Goal: Task Accomplishment & Management: Manage account settings

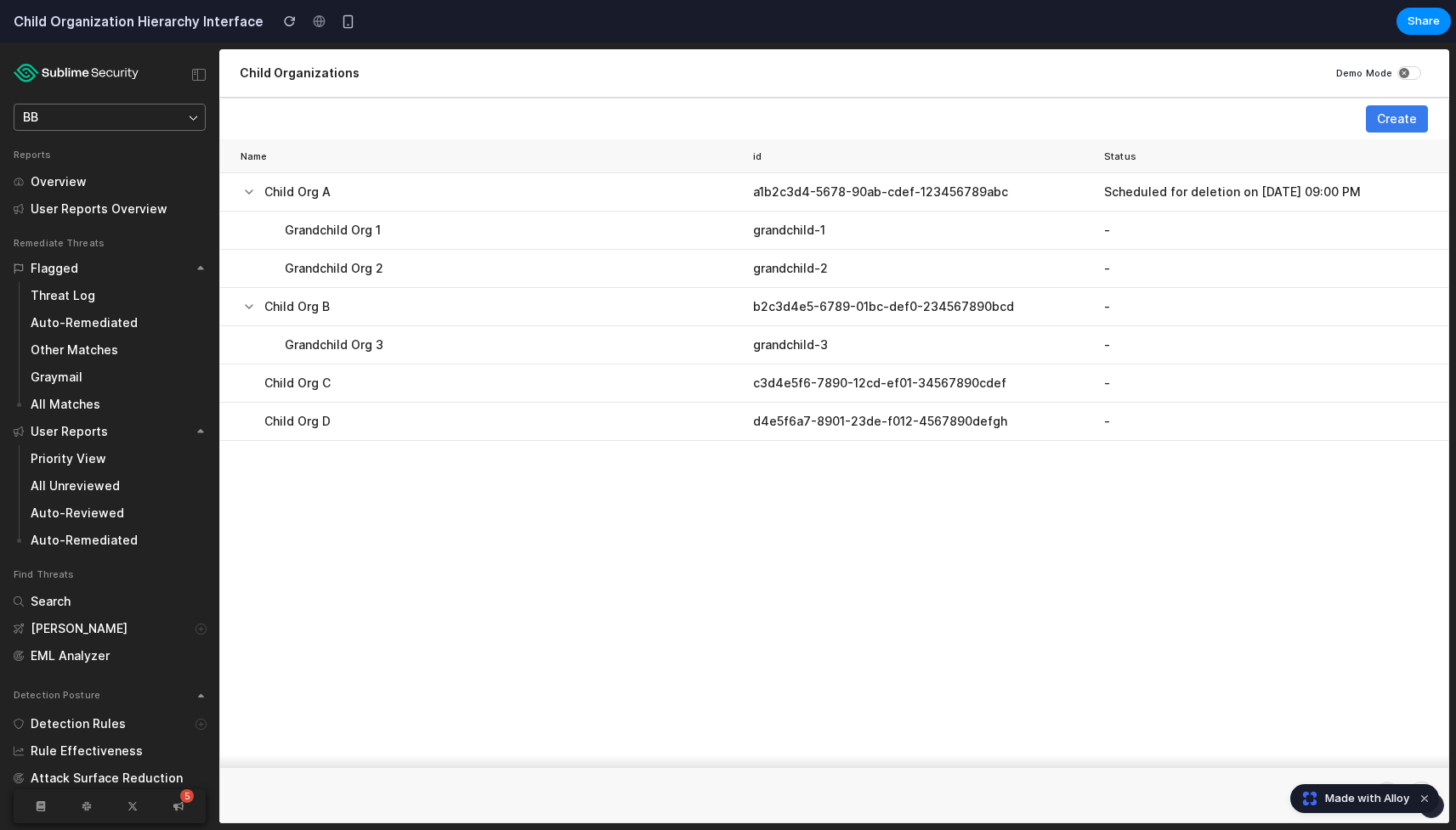
click at [765, 537] on div "Name id Status Child Org A a1b2c3d4-5678-90ab-cdef-123456789abc Scheduled for d…" at bounding box center [834, 453] width 1228 height 629
click at [741, 467] on div "Name id Status Child Org A a1b2c3d4-5678-90ab-cdef-123456789abc Scheduled for d…" at bounding box center [834, 453] width 1228 height 629
click at [150, 270] on div at bounding box center [147, 269] width 124 height 10
click at [187, 435] on div at bounding box center [162, 432] width 94 height 10
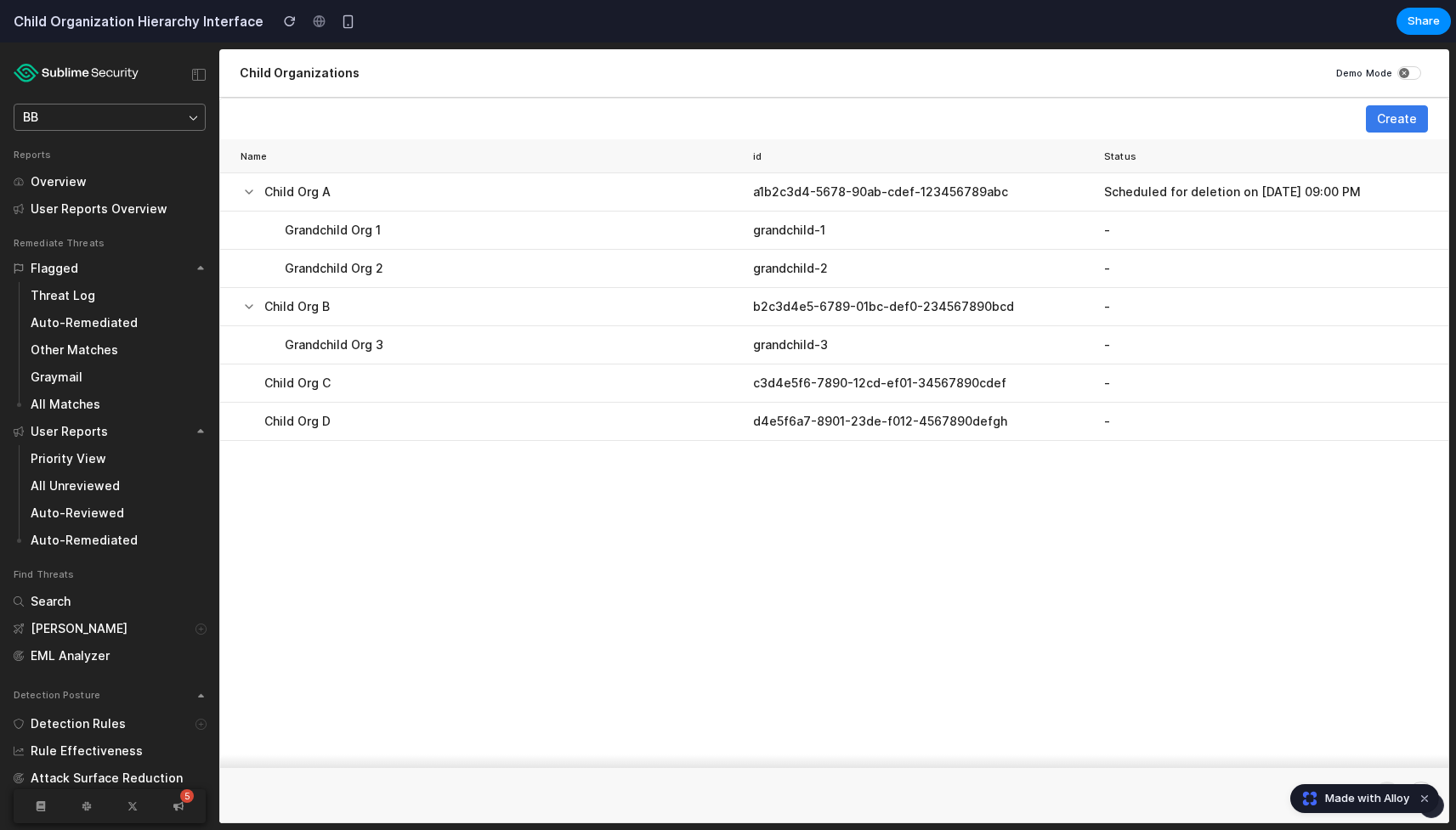
click at [412, 485] on div "Name id Status Child Org A a1b2c3d4-5678-90ab-cdef-123456789abc Scheduled for d…" at bounding box center [834, 453] width 1228 height 629
click at [183, 114] on button "BB" at bounding box center [110, 117] width 192 height 27
click at [188, 121] on icon "button" at bounding box center [193, 117] width 10 height 10
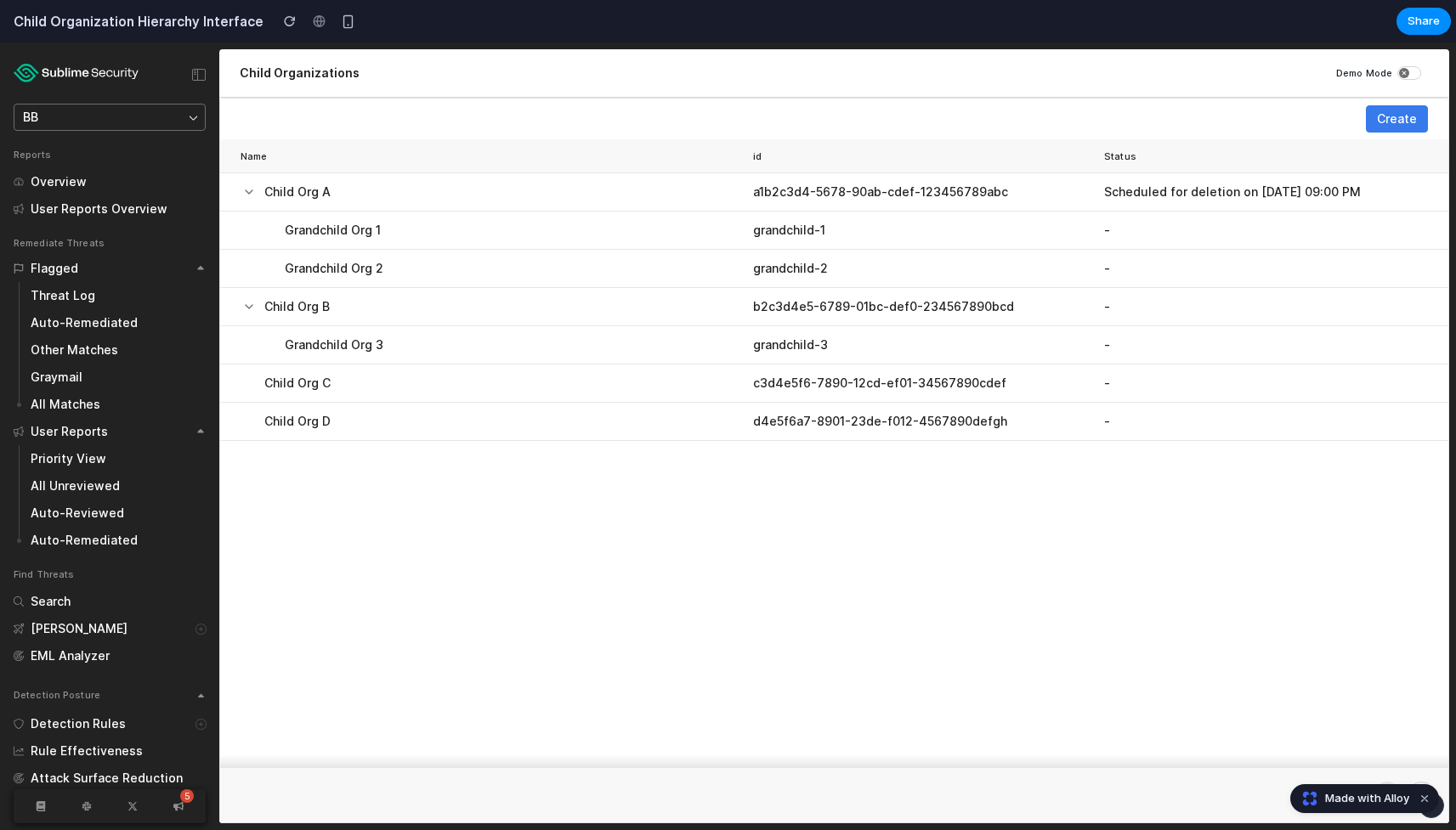
drag, startPoint x: 1091, startPoint y: 199, endPoint x: 1130, endPoint y: 185, distance: 41.4
click at [1092, 195] on td "a1b2c3d4-5678-90ab-cdef-123456789abc" at bounding box center [921, 193] width 351 height 38
click at [1374, 124] on button "Create" at bounding box center [1396, 118] width 62 height 27
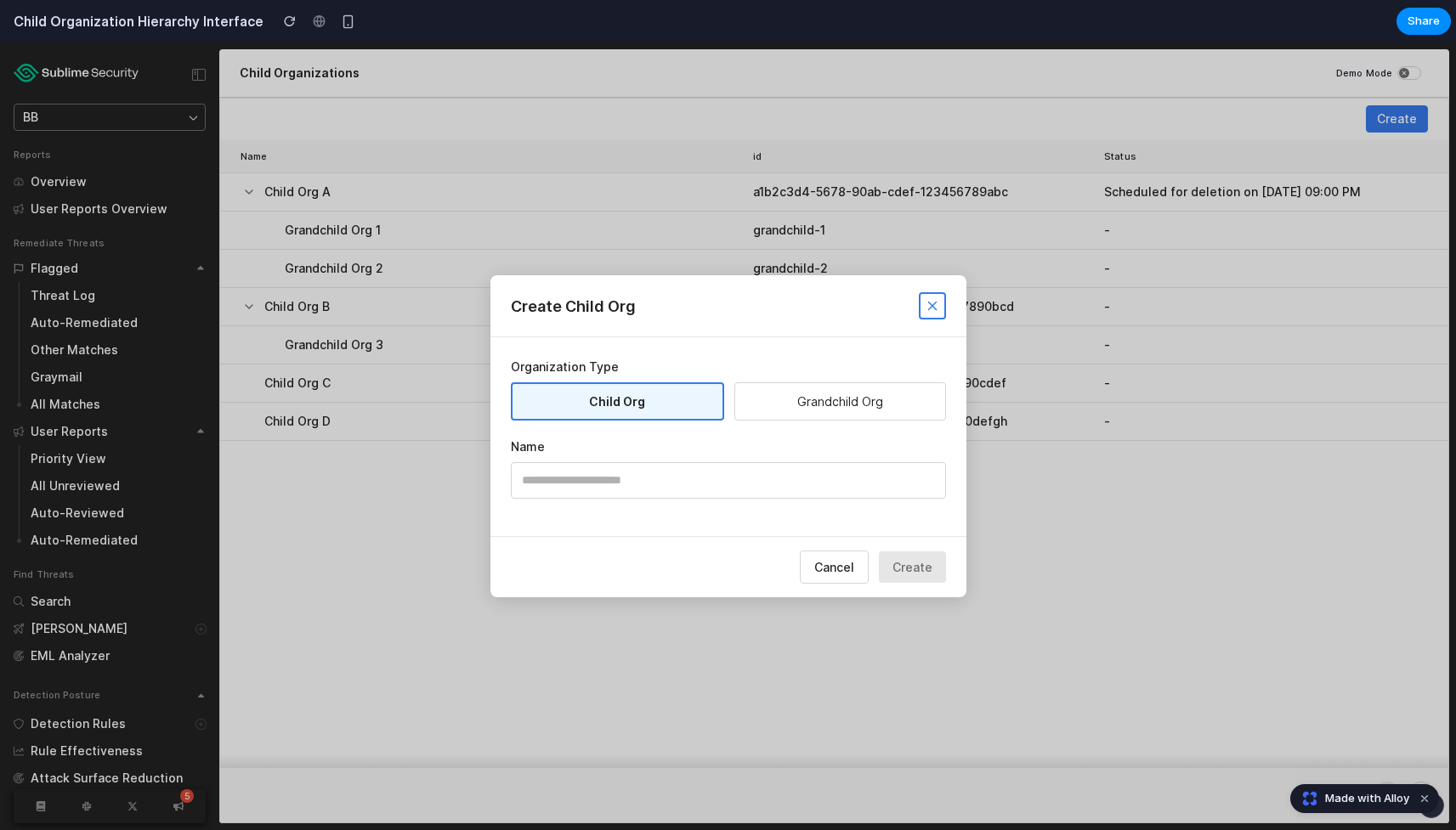
click at [827, 403] on button "Grandchild Org" at bounding box center [840, 402] width 212 height 38
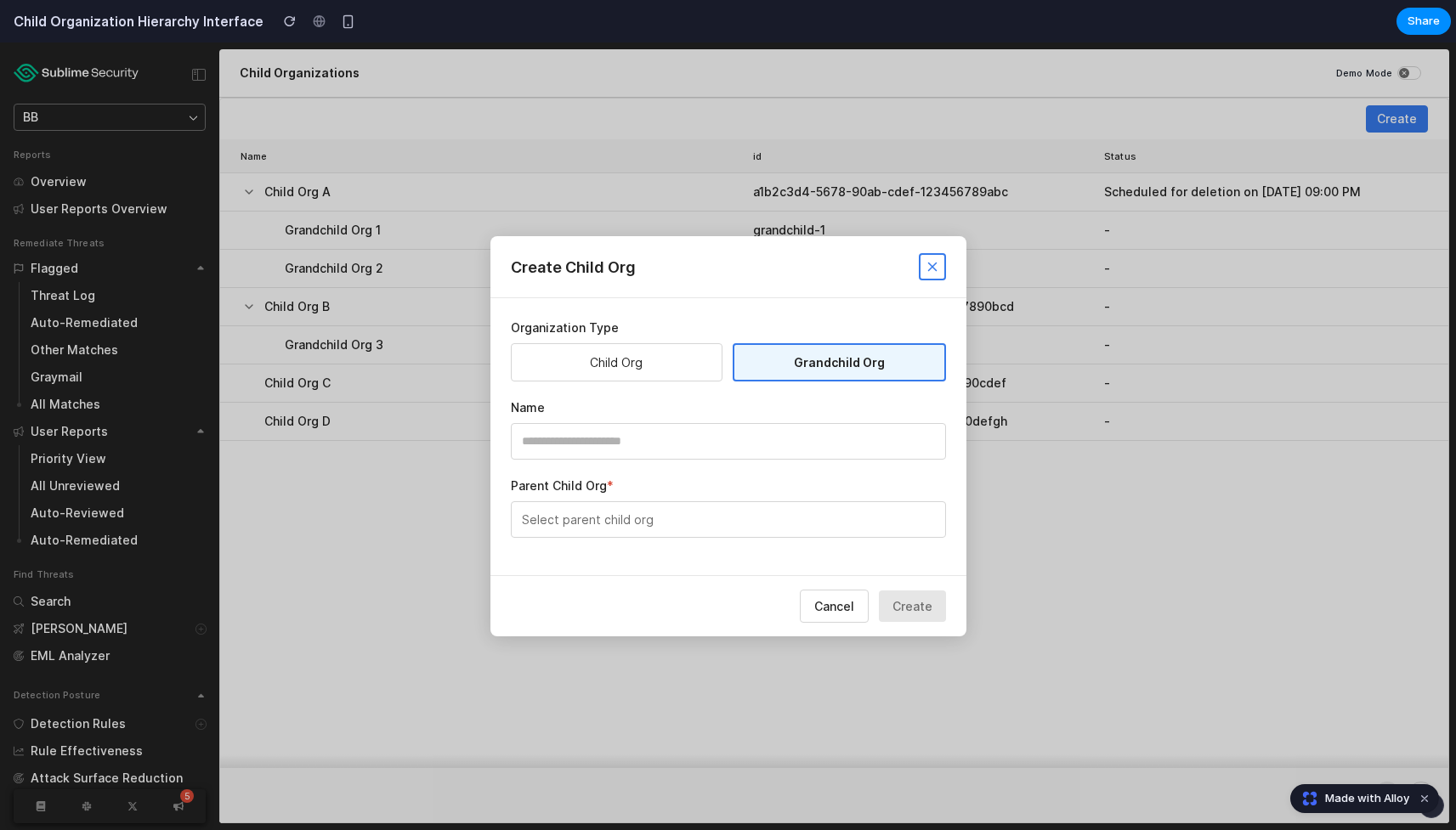
click at [846, 534] on button "Select parent child org" at bounding box center [728, 519] width 436 height 36
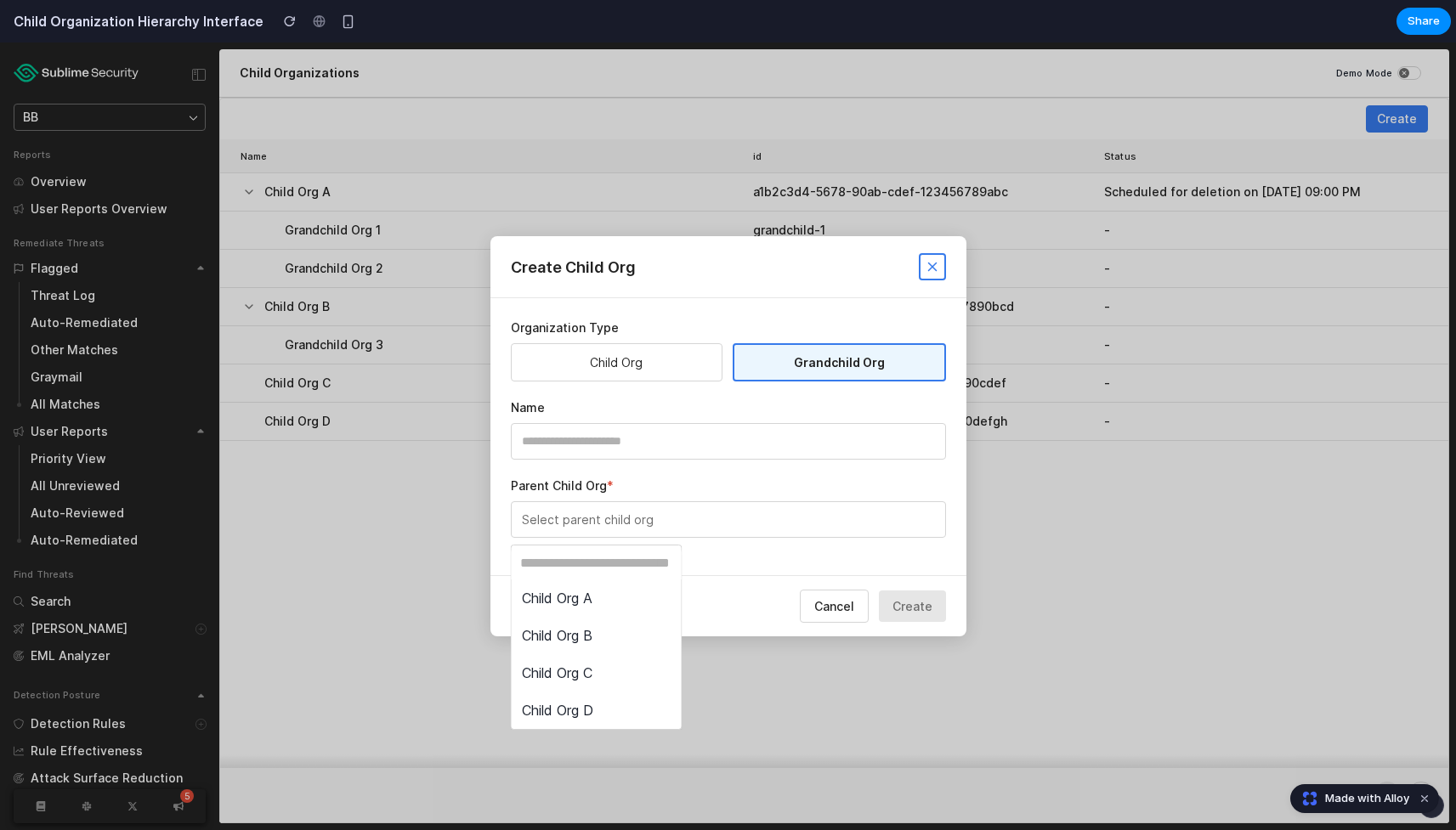
click at [559, 601] on span "Child Org A" at bounding box center [557, 599] width 71 height 21
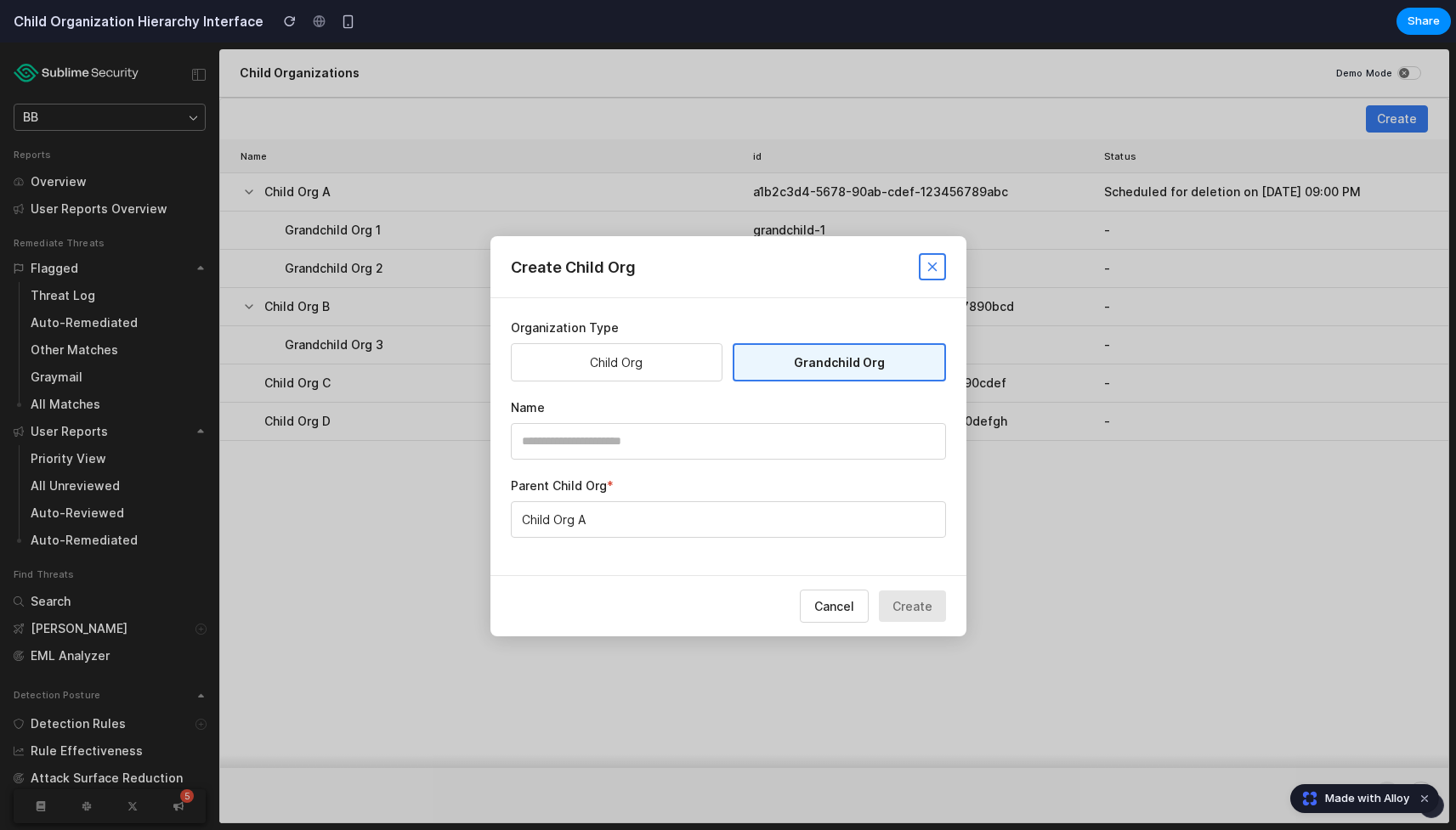
click at [935, 266] on icon at bounding box center [932, 267] width 16 height 16
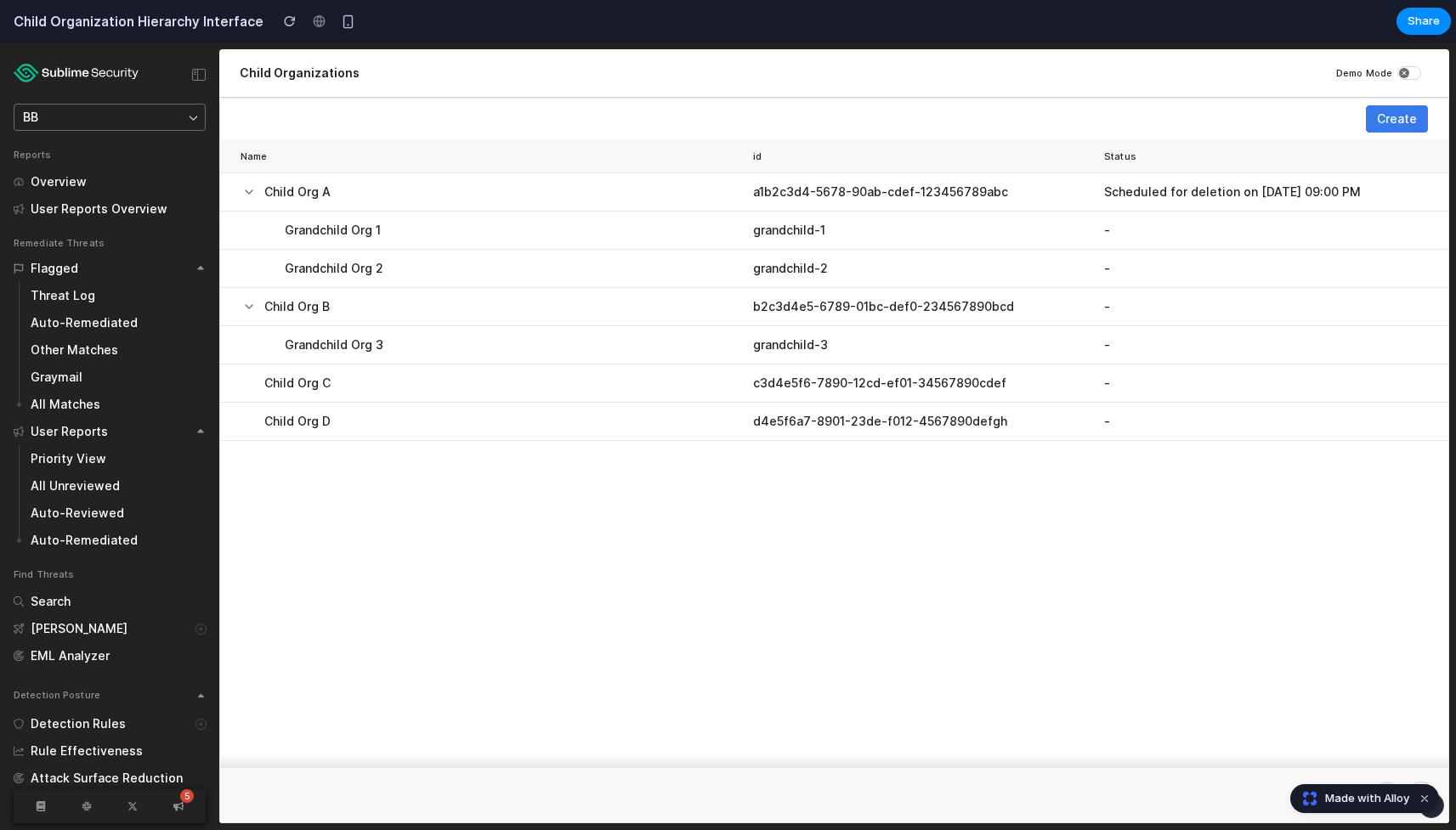
click at [991, 213] on td "grandchild-1" at bounding box center [921, 231] width 351 height 38
click at [1013, 190] on td "a1b2c3d4-5678-90ab-cdef-123456789abc" at bounding box center [921, 193] width 351 height 38
click at [1031, 228] on td "grandchild-1" at bounding box center [921, 231] width 351 height 38
drag, startPoint x: 1033, startPoint y: 231, endPoint x: 1035, endPoint y: 241, distance: 10.2
click at [1035, 232] on td "grandchild-1" at bounding box center [921, 231] width 351 height 38
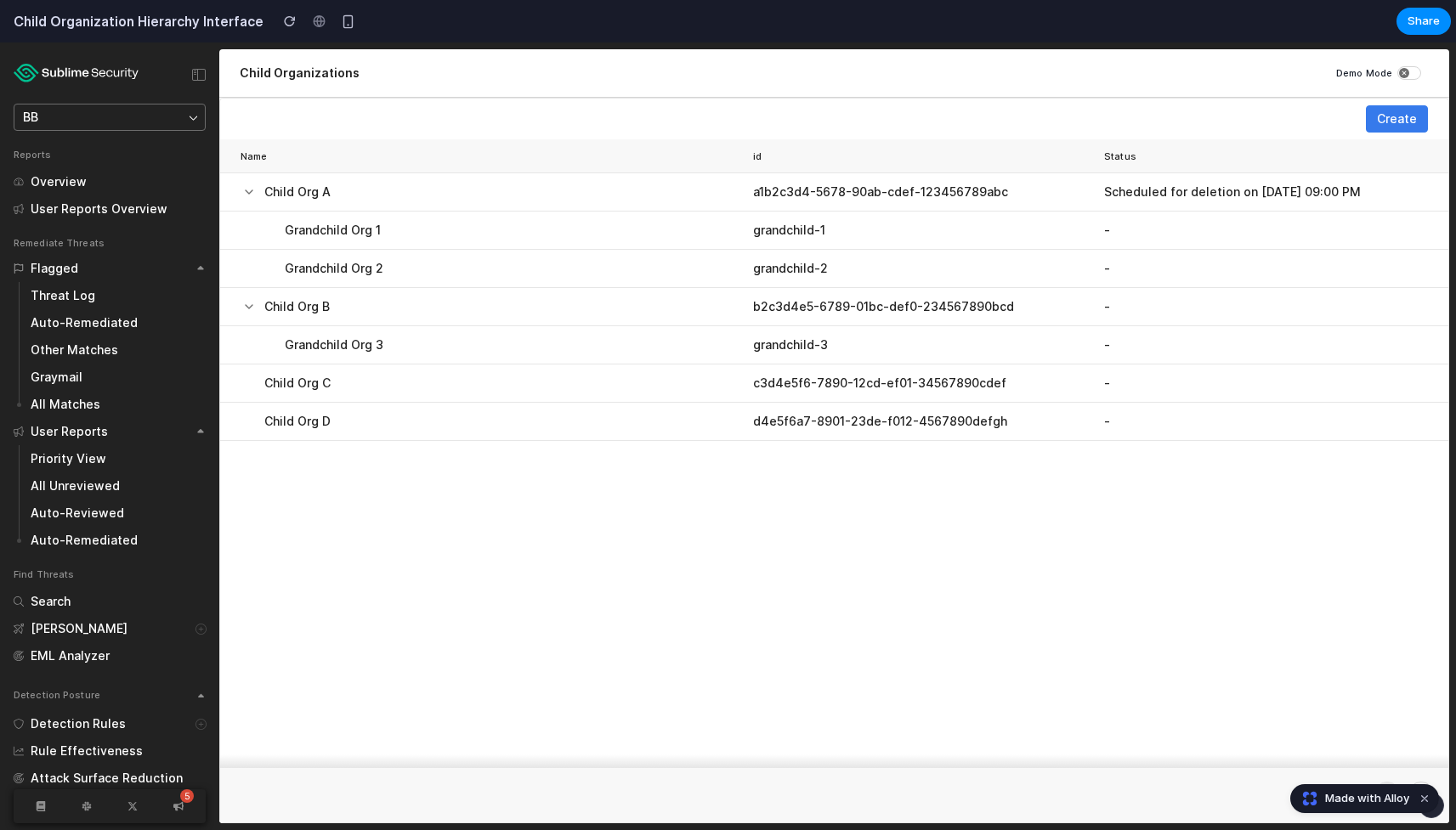
click at [1018, 257] on td "grandchild-2" at bounding box center [921, 269] width 351 height 38
click at [966, 246] on td "grandchild-1" at bounding box center [921, 231] width 351 height 38
click at [669, 244] on td "Grandchild Org 1" at bounding box center [483, 231] width 526 height 38
click at [275, 200] on td "Child Org A" at bounding box center [483, 193] width 526 height 38
click at [258, 199] on div "Child Org A" at bounding box center [489, 192] width 499 height 17
